Goal: Task Accomplishment & Management: Complete application form

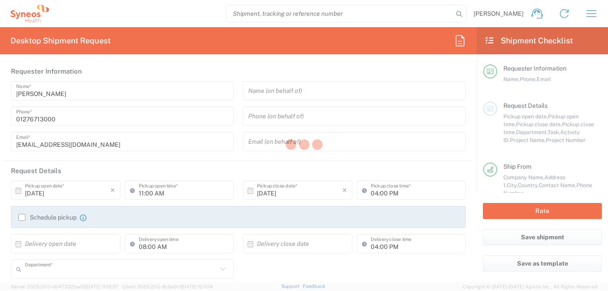
type input "8200"
type input "[GEOGRAPHIC_DATA]"
type input "Syneos Health UK Limited"
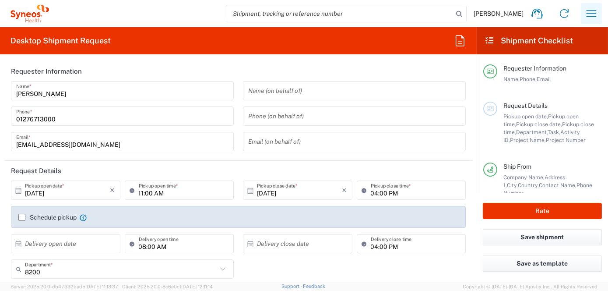
click at [594, 18] on icon "button" at bounding box center [592, 14] width 14 height 14
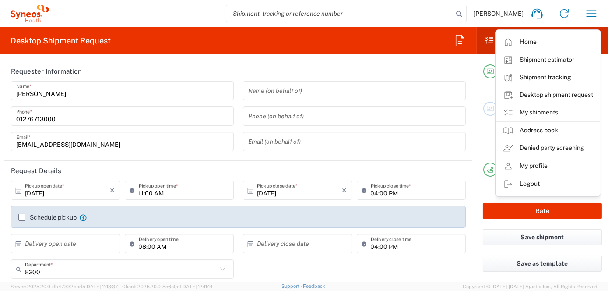
click at [542, 110] on link "My shipments" at bounding box center [548, 113] width 104 height 18
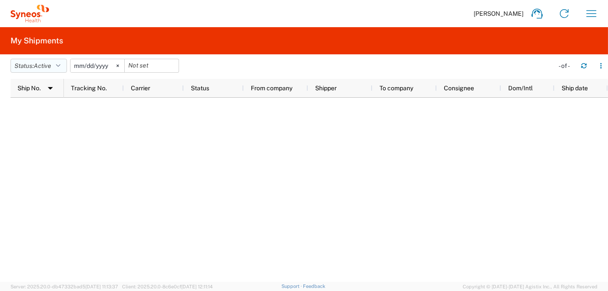
click at [60, 64] on icon "button" at bounding box center [58, 66] width 4 height 6
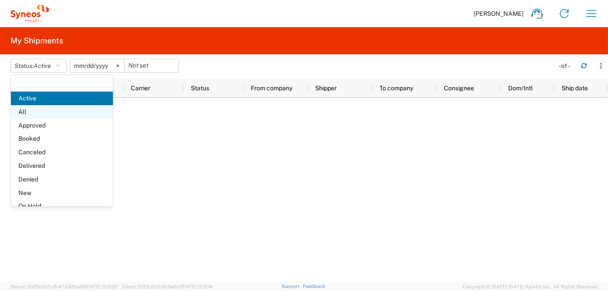
click at [44, 114] on span "All" at bounding box center [62, 112] width 102 height 14
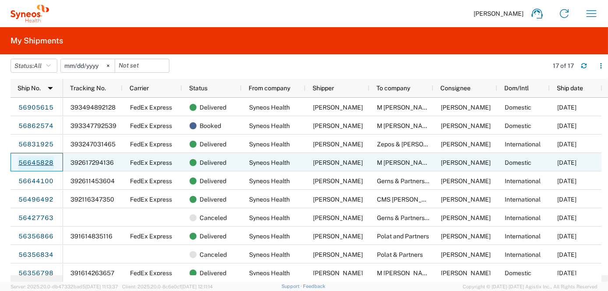
click at [33, 160] on link "56645828" at bounding box center [36, 163] width 36 height 14
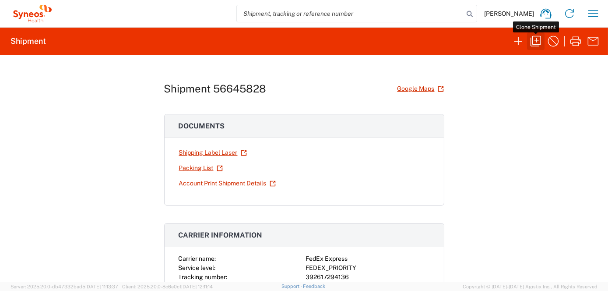
click at [537, 42] on icon "button" at bounding box center [536, 41] width 14 height 14
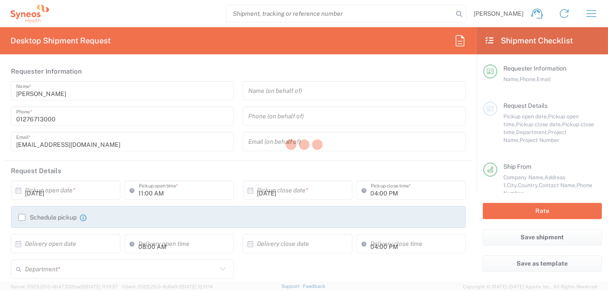
type input "12:00 PM"
type textarea "[EMAIL_ADDRESS][DOMAIN_NAME]"
type input "Syneos Health UK Limited"
type input "Syneos Health"
type input "[STREET_ADDRESS],"
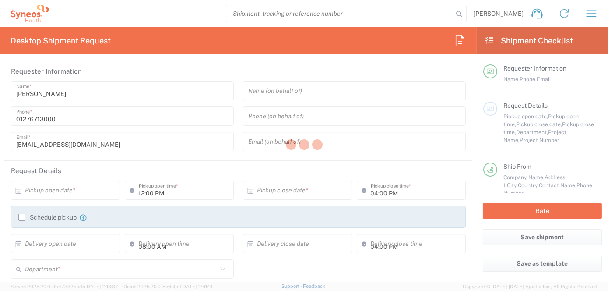
type input "[GEOGRAPHIC_DATA]"
type input "GU14 7BF"
type input "[PERSON_NAME]"
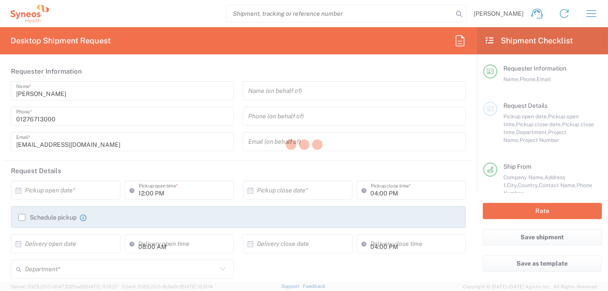
type input "01276713000"
type input "[EMAIL_ADDRESS][DOMAIN_NAME]"
type input "M [PERSON_NAME] Notary"
type input "[STREET_ADDRESS]"
type input "[GEOGRAPHIC_DATA]"
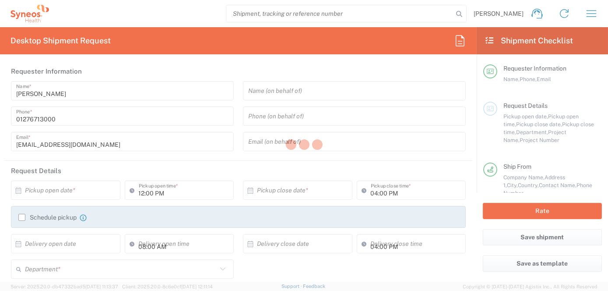
type input "Reading"
type input "[GEOGRAPHIC_DATA]"
type input "RG8 8DA"
type input "[PERSON_NAME]"
type input "[PHONE_NUMBER]"
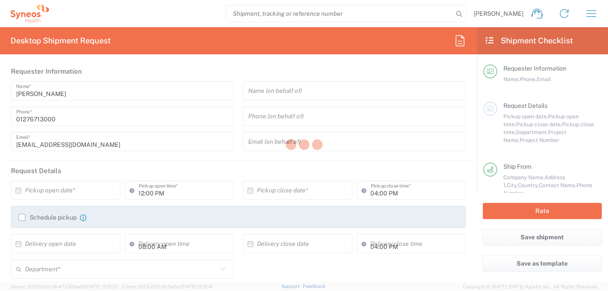
type input "[PERSON_NAME][EMAIL_ADDRESS][PERSON_NAME][DOMAIN_NAME]"
type input "Sender/Shipper"
type input "Not Sold"
type input "Sender/Shipper"
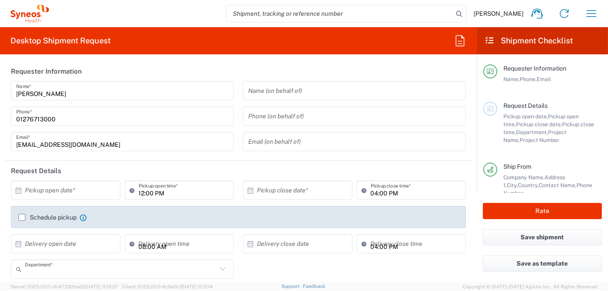
type input "8200"
type input "8200 DEPARTMENTAL EXPENSE"
type input "[GEOGRAPHIC_DATA]"
type input "Envelope"
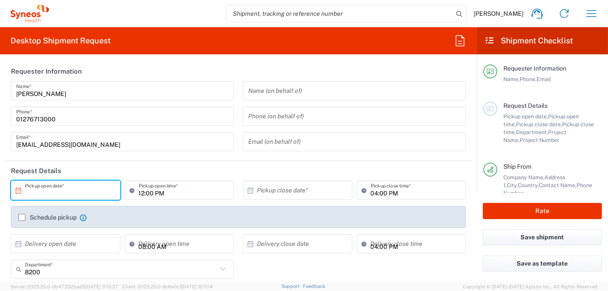
click at [71, 190] on input "text" at bounding box center [67, 190] width 85 height 15
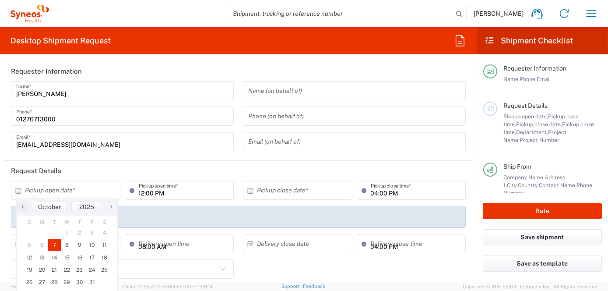
click at [53, 246] on span "7" at bounding box center [54, 245] width 13 height 12
type input "[DATE]"
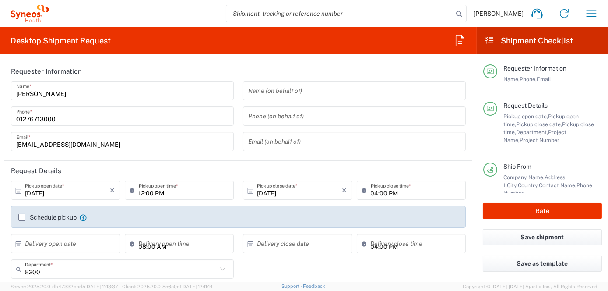
click at [317, 191] on input "[DATE]" at bounding box center [299, 190] width 85 height 15
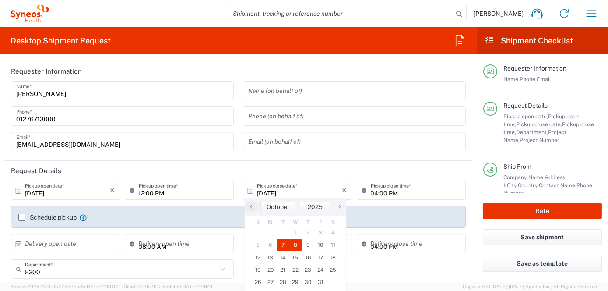
click at [296, 245] on span "8" at bounding box center [296, 245] width 13 height 12
type input "[DATE]"
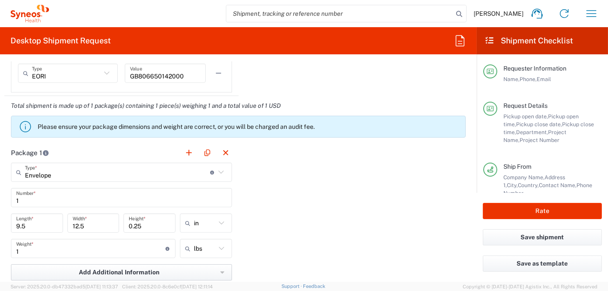
scroll to position [788, 0]
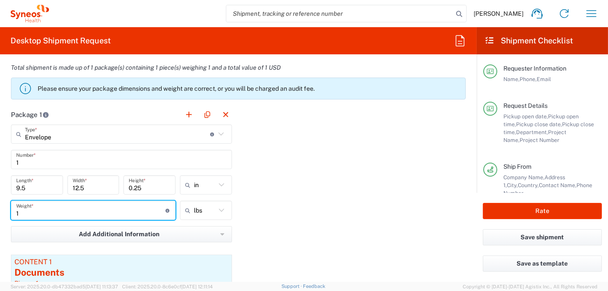
click at [120, 212] on input "1" at bounding box center [90, 210] width 149 height 15
click at [197, 242] on div "Add Additional Information Package material Package temperature Temperature dev…" at bounding box center [121, 237] width 221 height 22
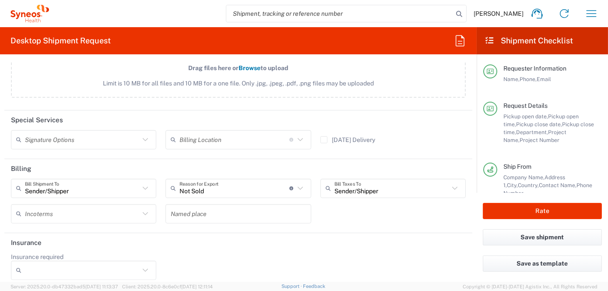
scroll to position [1153, 0]
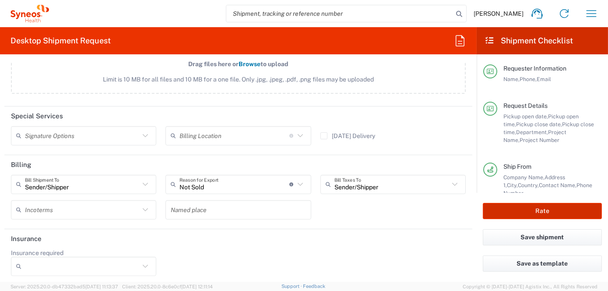
click at [551, 212] on button "Rate" at bounding box center [542, 211] width 119 height 16
click at [544, 212] on button "Rate" at bounding box center [542, 211] width 119 height 16
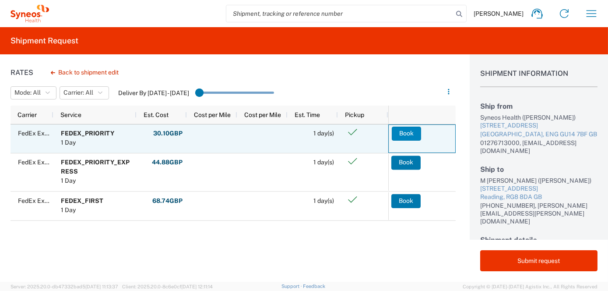
click at [406, 133] on button "Book" at bounding box center [406, 134] width 29 height 14
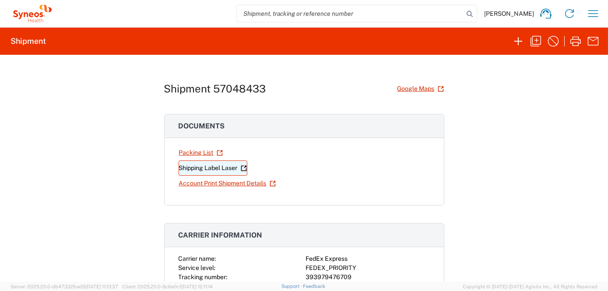
click at [214, 167] on link "Shipping Label Laser" at bounding box center [213, 167] width 69 height 15
